Goal: Information Seeking & Learning: Learn about a topic

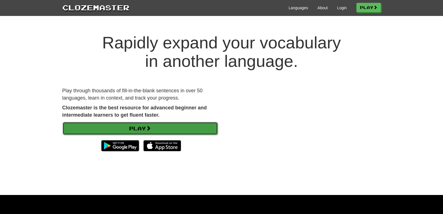
click at [173, 123] on link "Play" at bounding box center [140, 128] width 155 height 13
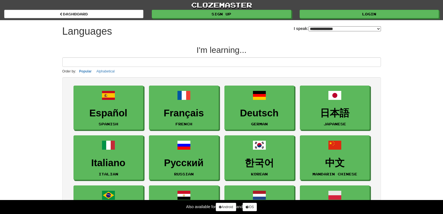
select select "*******"
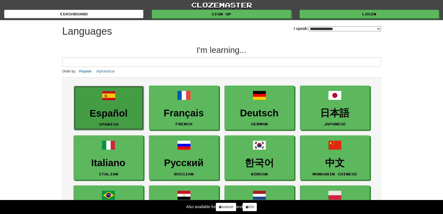
click at [120, 108] on h3 "Español" at bounding box center [109, 113] width 64 height 11
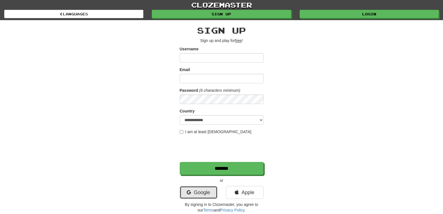
click at [202, 193] on link "Google" at bounding box center [199, 192] width 38 height 13
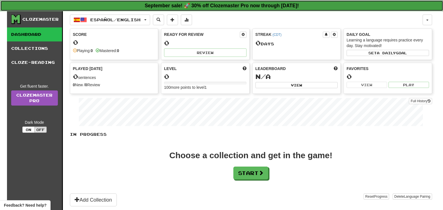
click at [210, 6] on strong "September sale! 🚀 30% off Clozemaster Pro now through [DATE]!" at bounding box center [222, 6] width 154 height 6
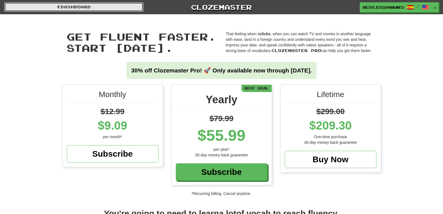
click at [47, 6] on link "Dashboard" at bounding box center [73, 7] width 139 height 10
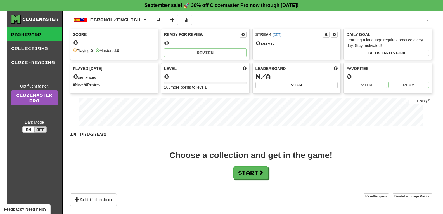
click at [40, 37] on link "Dashboard" at bounding box center [34, 34] width 55 height 14
